Goal: Book appointment/travel/reservation

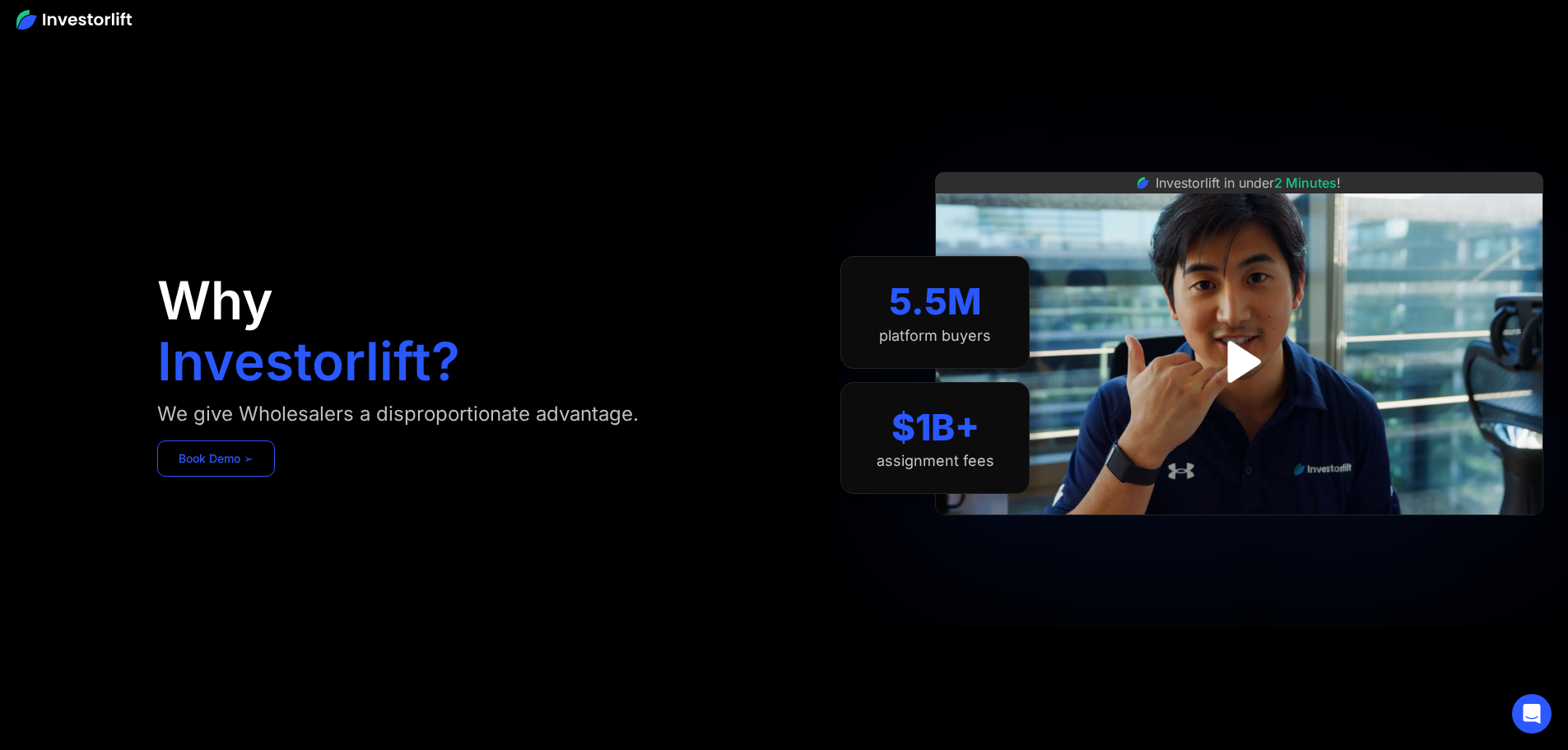
click at [275, 476] on link "Book Demo ➢" at bounding box center [217, 458] width 118 height 36
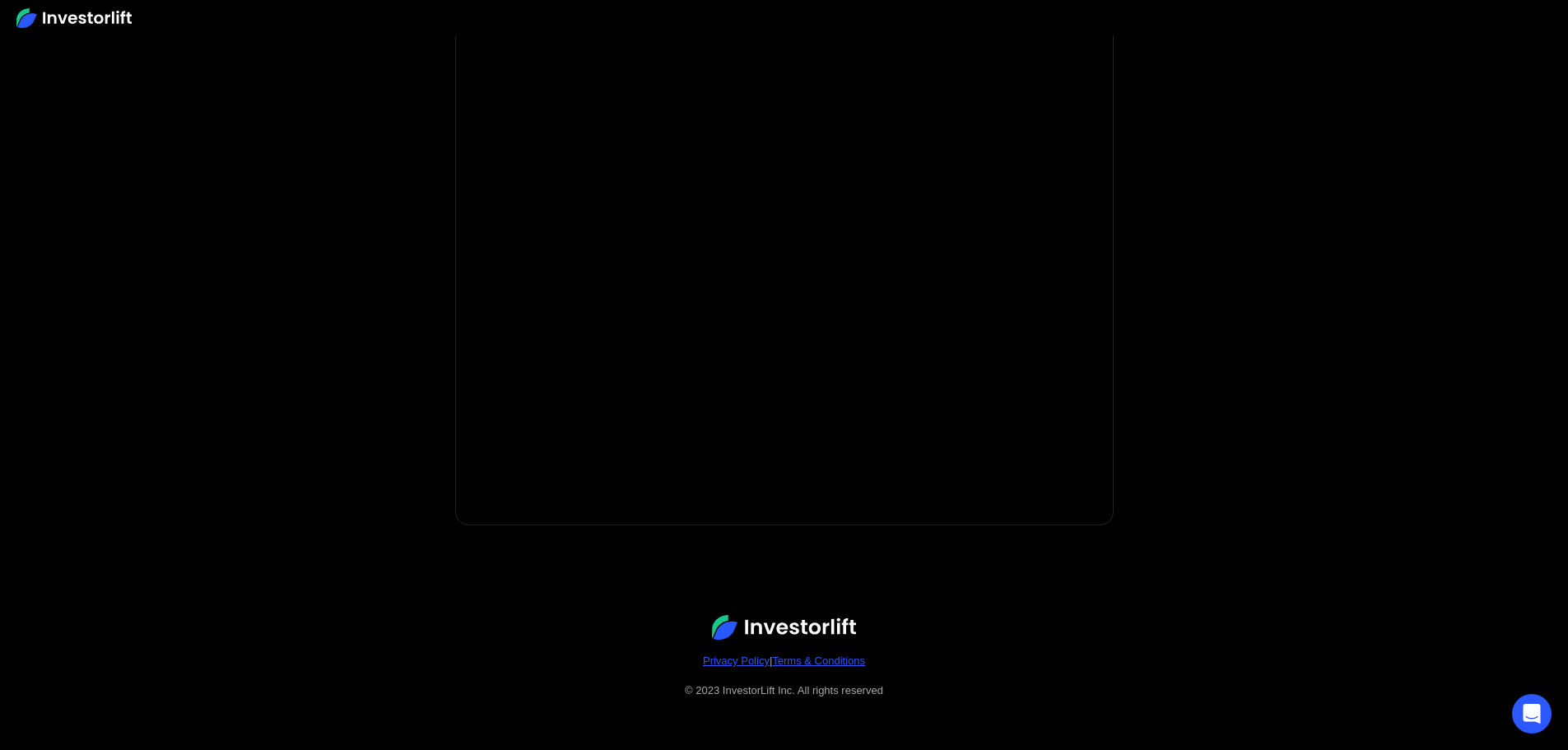
scroll to position [236, 0]
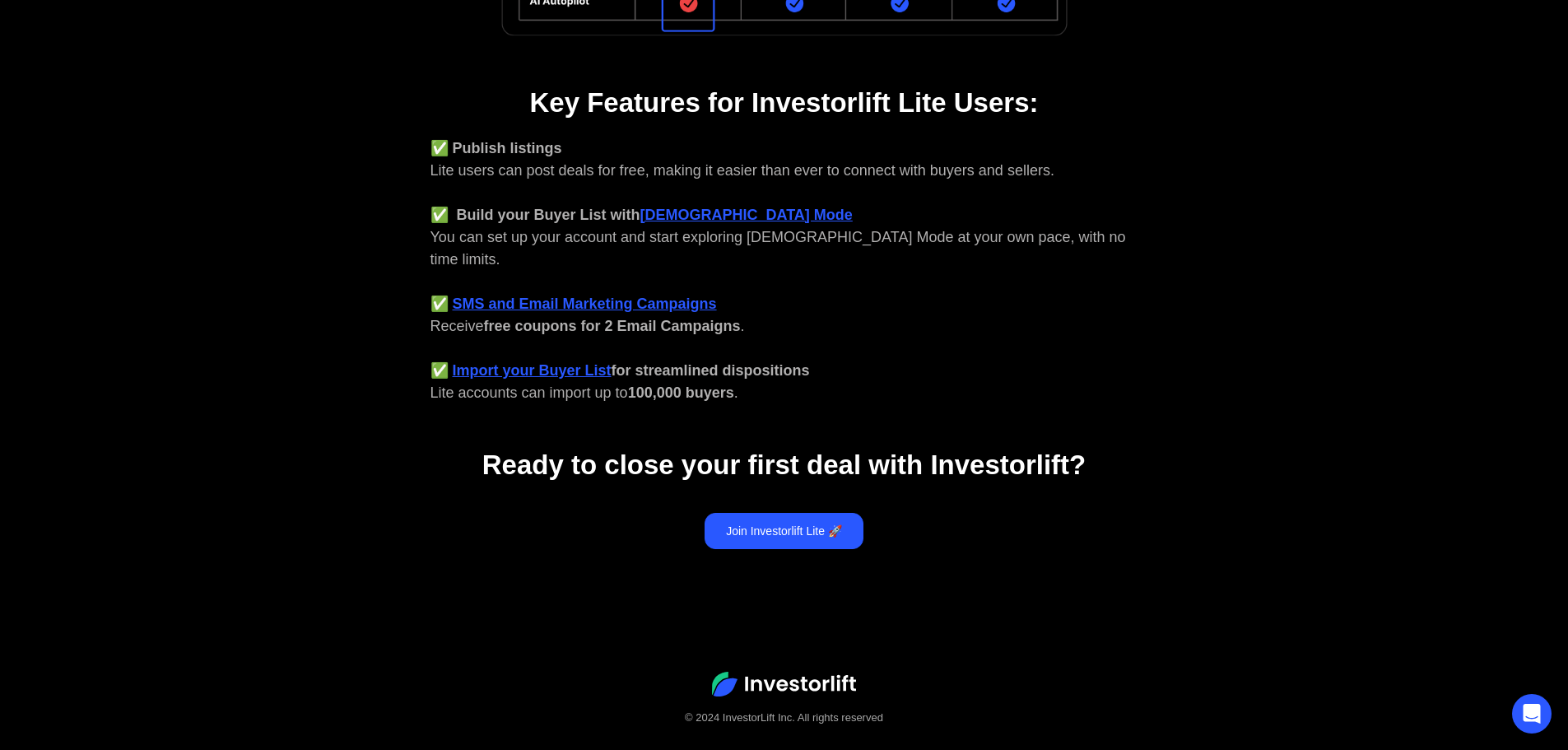
scroll to position [617, 0]
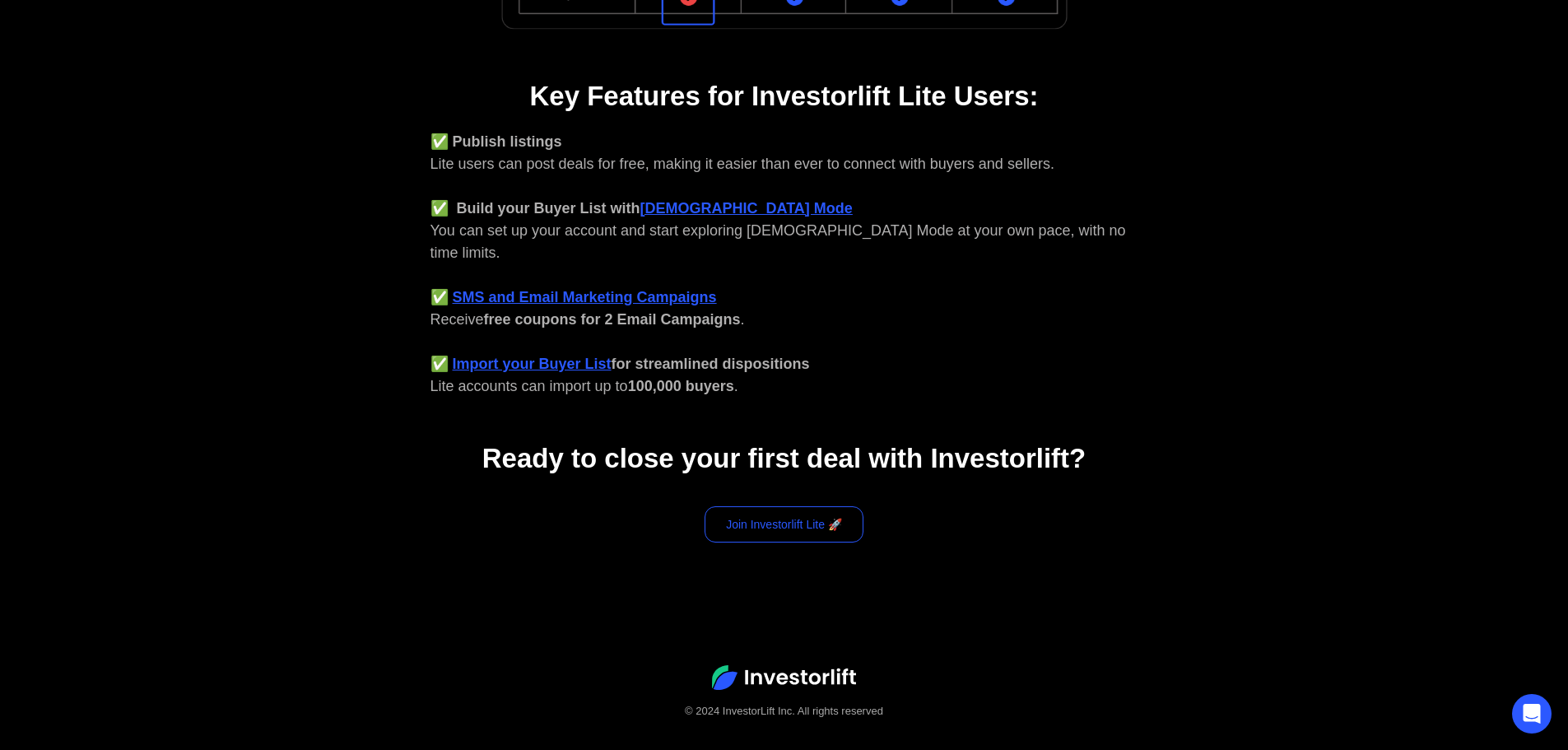
click at [767, 506] on link "Join Investorlift Lite 🚀" at bounding box center [783, 524] width 159 height 36
click at [773, 506] on link "Join Investorlift Lite 🚀" at bounding box center [783, 524] width 159 height 36
click at [776, 506] on link "Join Investorlift Lite 🚀" at bounding box center [783, 524] width 159 height 36
